Goal: Information Seeking & Learning: Compare options

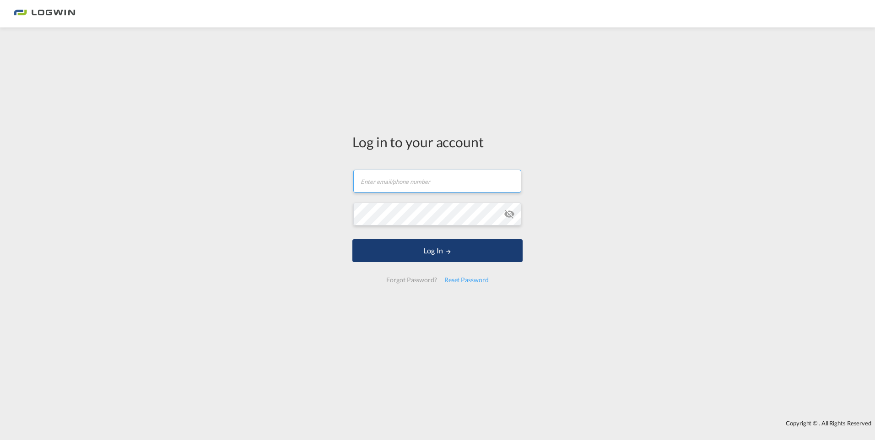
type input "[PERSON_NAME][EMAIL_ADDRESS][PERSON_NAME][DOMAIN_NAME]"
click at [435, 250] on button "Log In" at bounding box center [438, 250] width 170 height 23
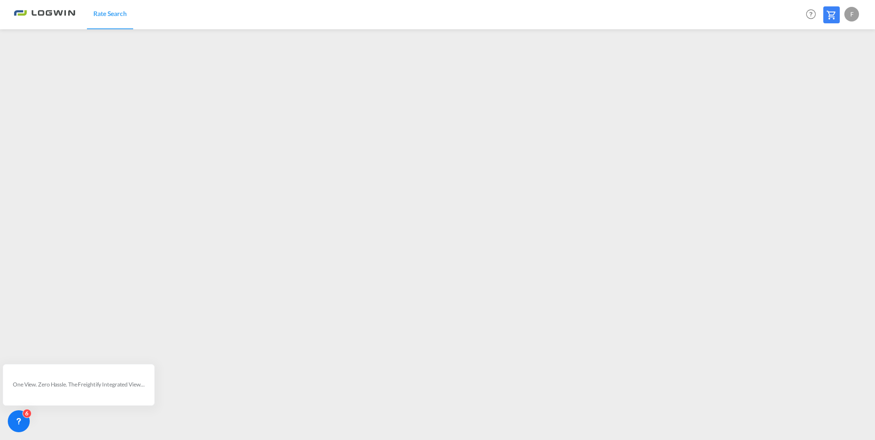
click at [849, 18] on div "F" at bounding box center [852, 14] width 15 height 15
click at [824, 72] on button "Logout" at bounding box center [842, 70] width 60 height 18
